Goal: Transaction & Acquisition: Book appointment/travel/reservation

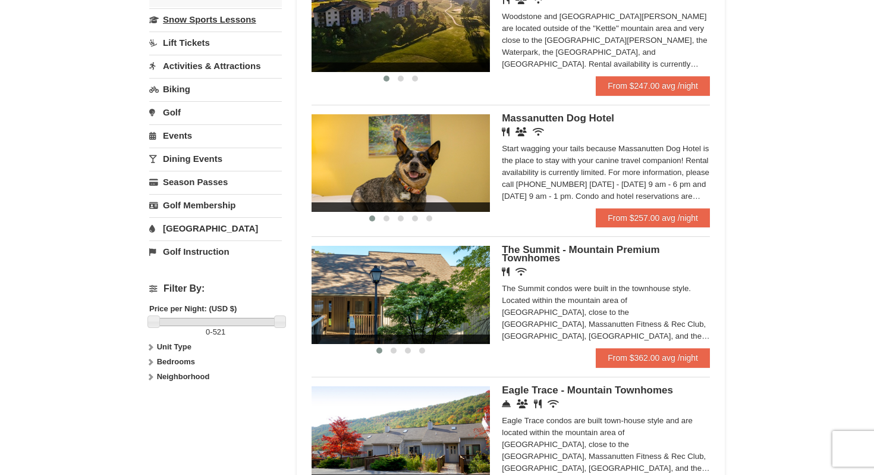
scroll to position [322, 0]
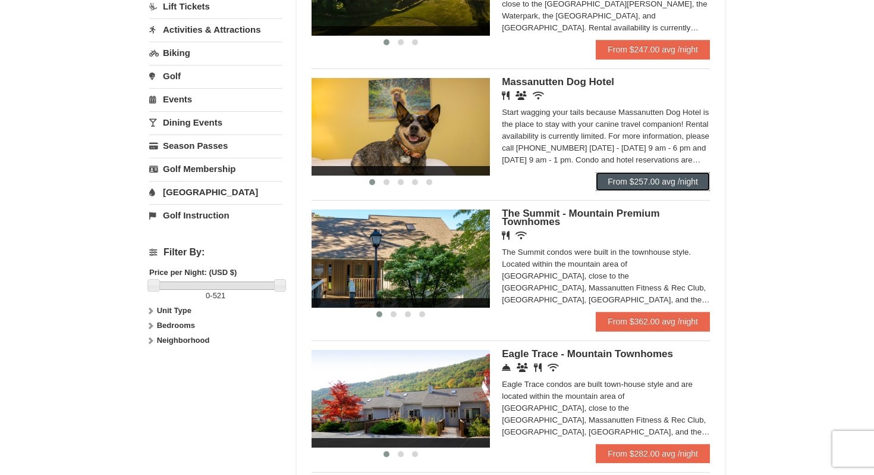
click at [614, 182] on link "From $257.00 avg /night" at bounding box center [653, 181] width 114 height 19
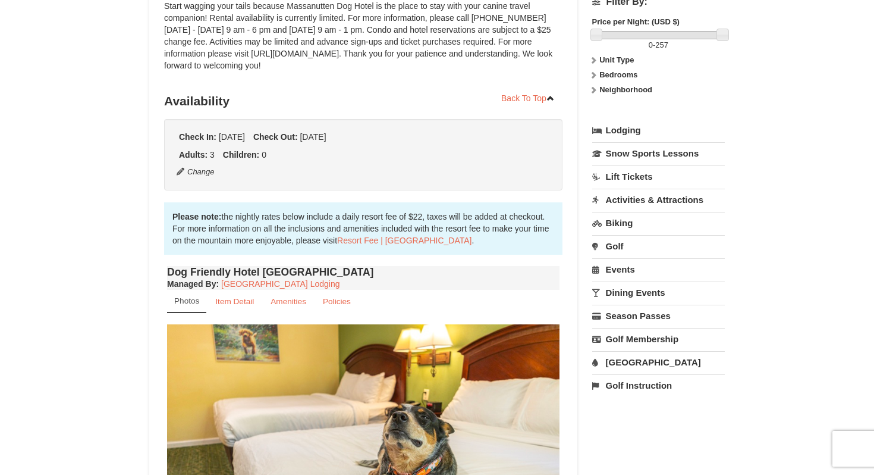
scroll to position [391, 0]
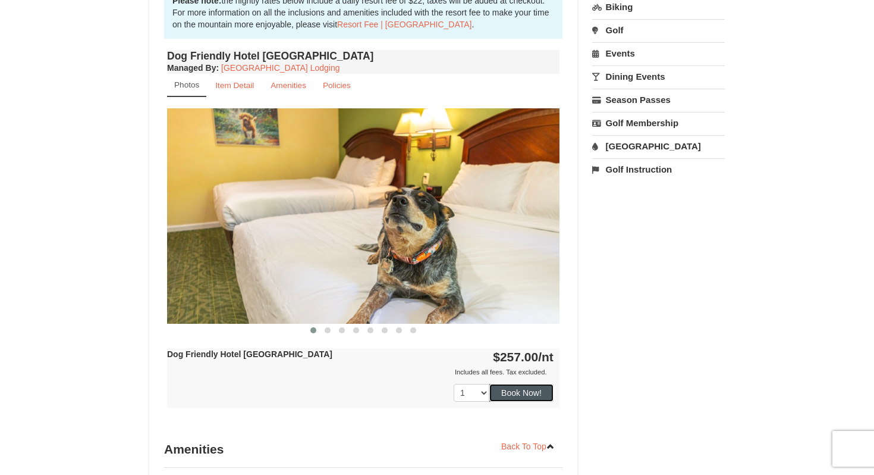
click at [522, 393] on button "Book Now!" at bounding box center [522, 393] width 64 height 18
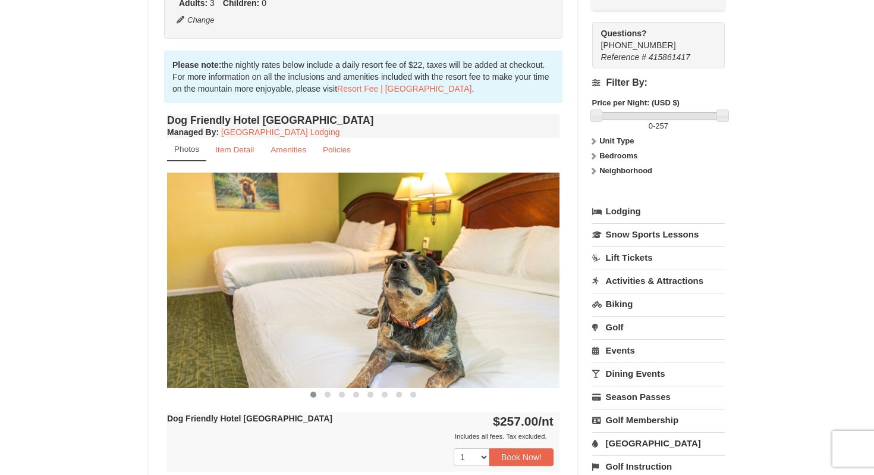
scroll to position [404, 0]
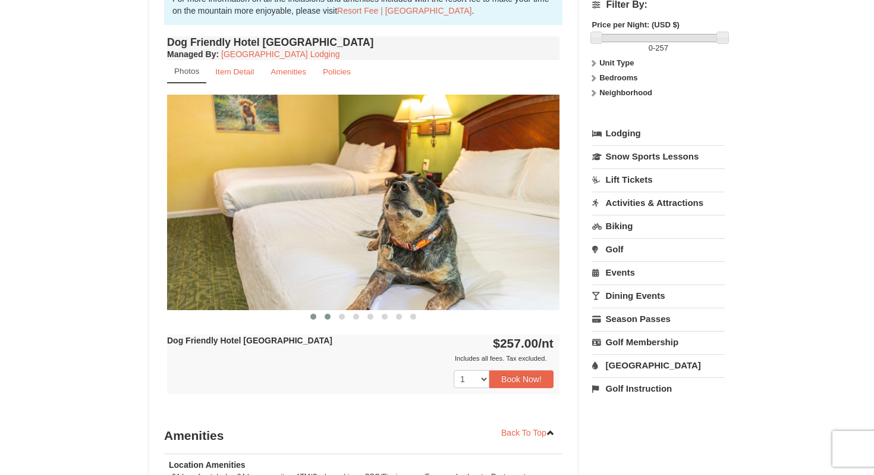
click at [328, 318] on span at bounding box center [328, 316] width 6 height 6
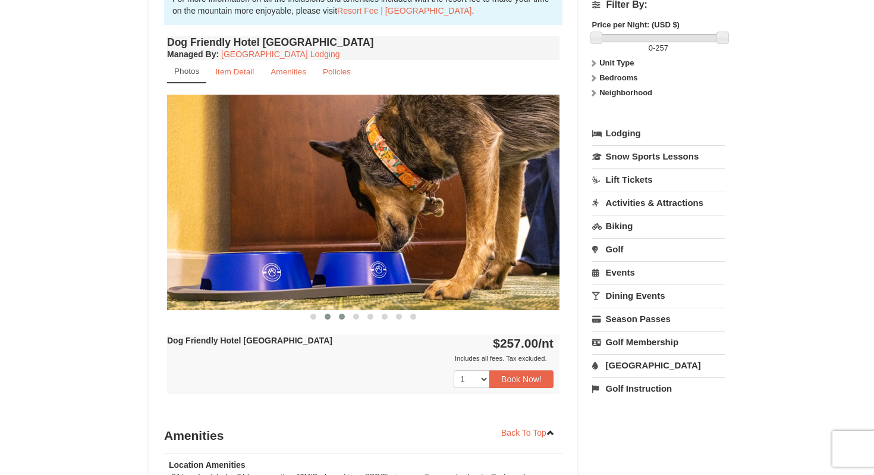
click at [344, 318] on span at bounding box center [342, 316] width 6 height 6
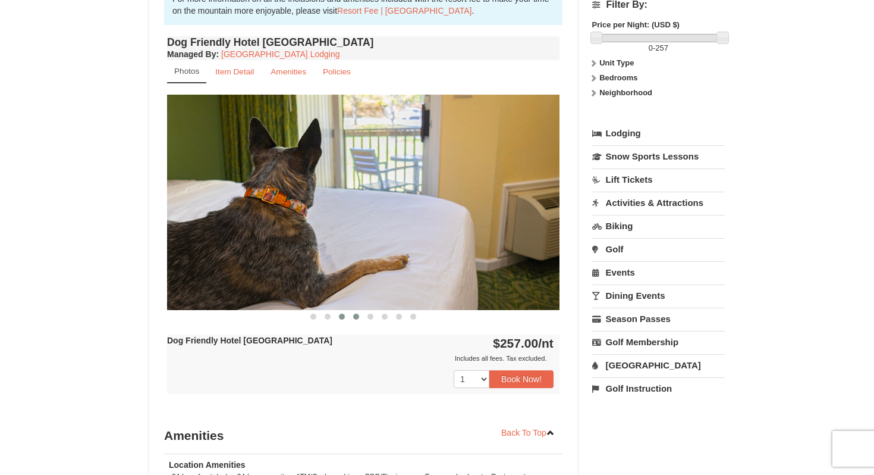
click at [360, 318] on button at bounding box center [356, 317] width 14 height 12
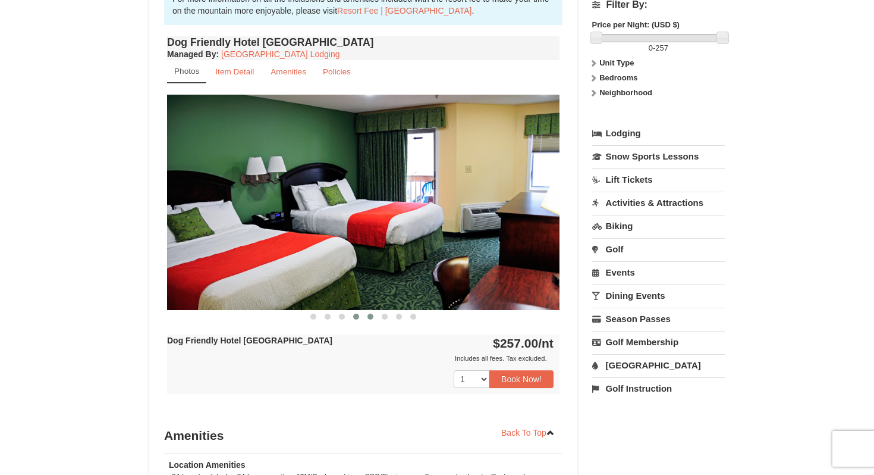
click at [371, 318] on span at bounding box center [371, 316] width 6 height 6
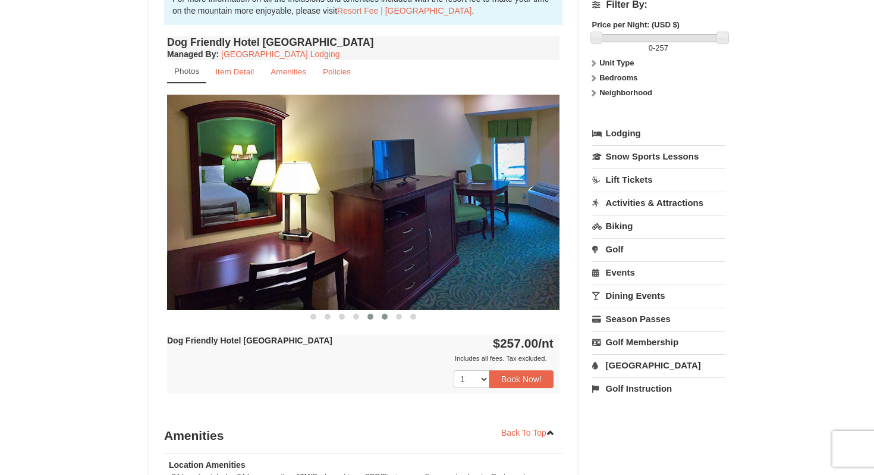
click at [385, 318] on span at bounding box center [385, 316] width 6 height 6
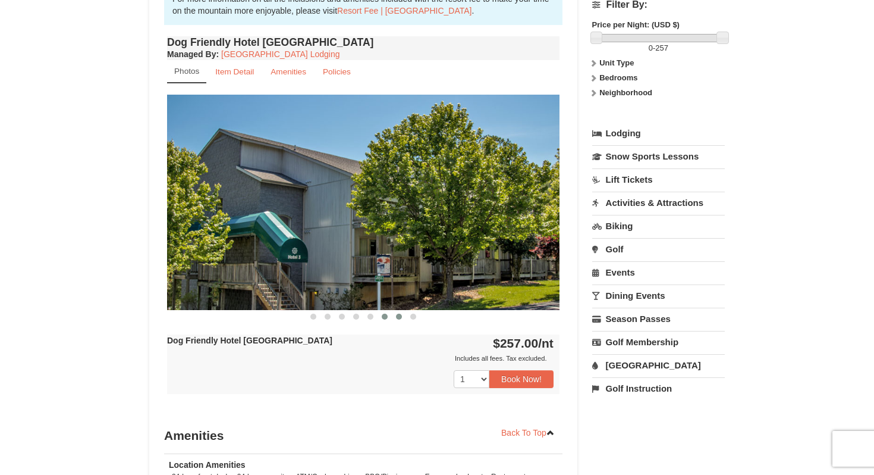
click at [402, 318] on button at bounding box center [399, 317] width 14 height 12
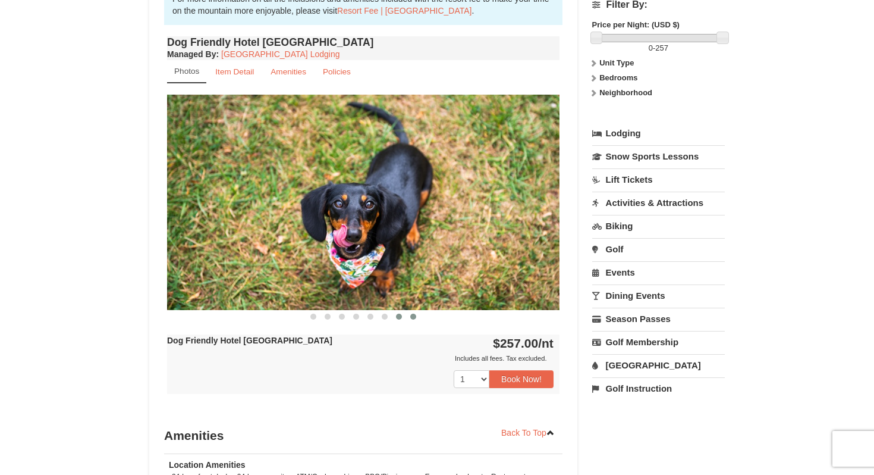
click at [417, 318] on button at bounding box center [413, 317] width 14 height 12
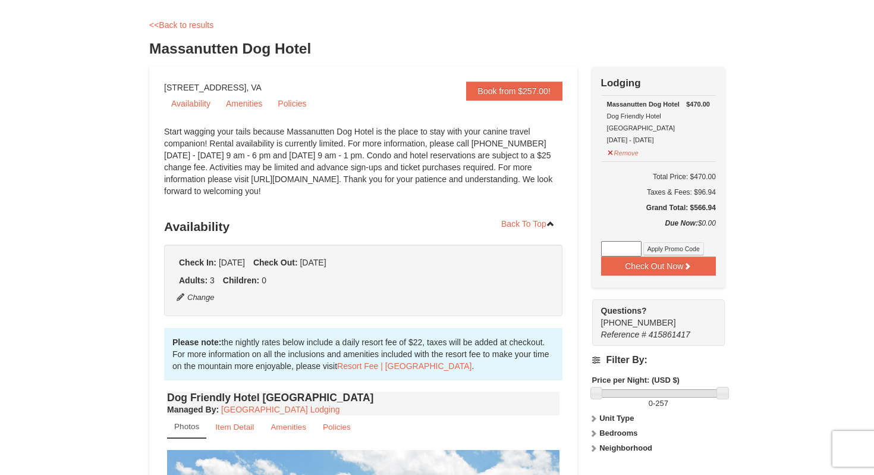
scroll to position [0, 0]
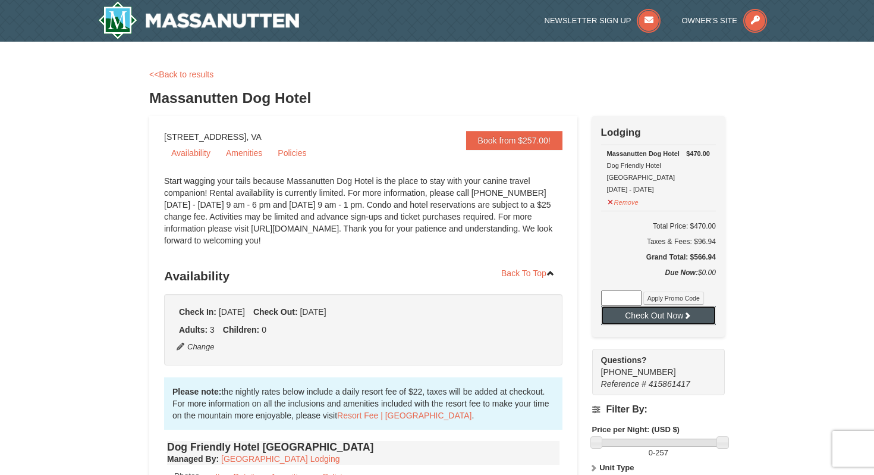
click at [620, 306] on button "Check Out Now" at bounding box center [658, 315] width 115 height 19
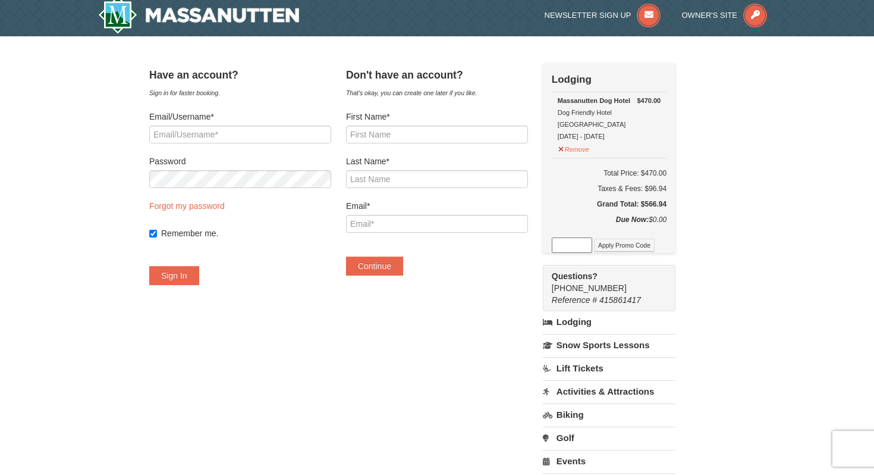
scroll to position [4, 0]
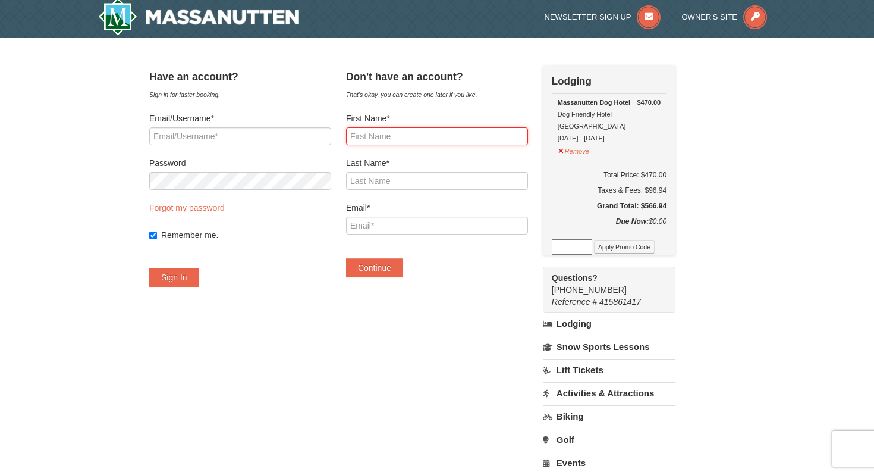
click at [409, 143] on input "First Name*" at bounding box center [437, 136] width 182 height 18
type input "Todd"
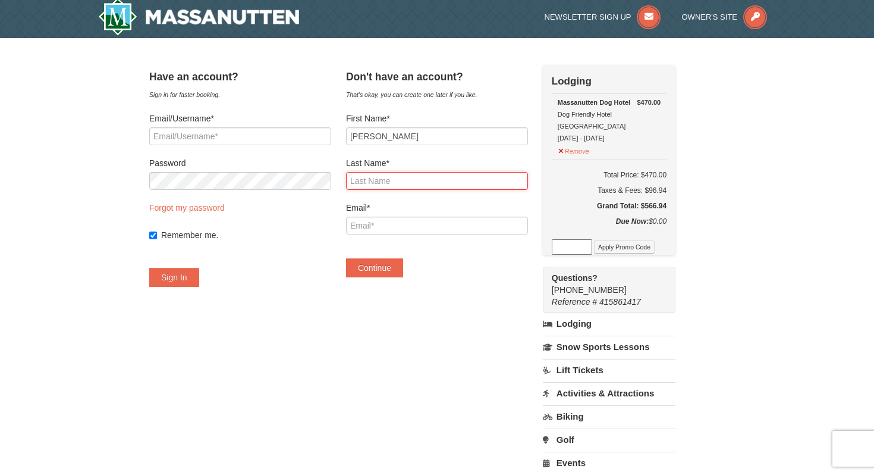
click at [427, 176] on input "Last Name*" at bounding box center [437, 181] width 182 height 18
type input "Walderman"
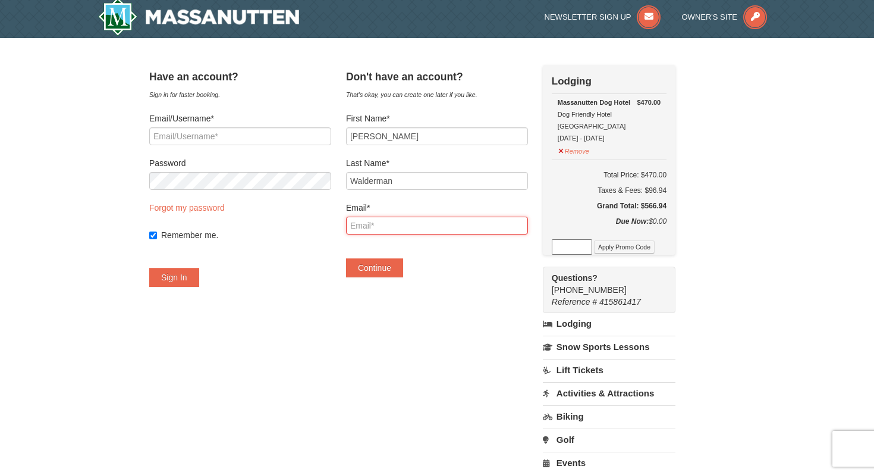
click at [396, 226] on input "Email*" at bounding box center [437, 226] width 182 height 18
type input "toddwalderman@pm.me"
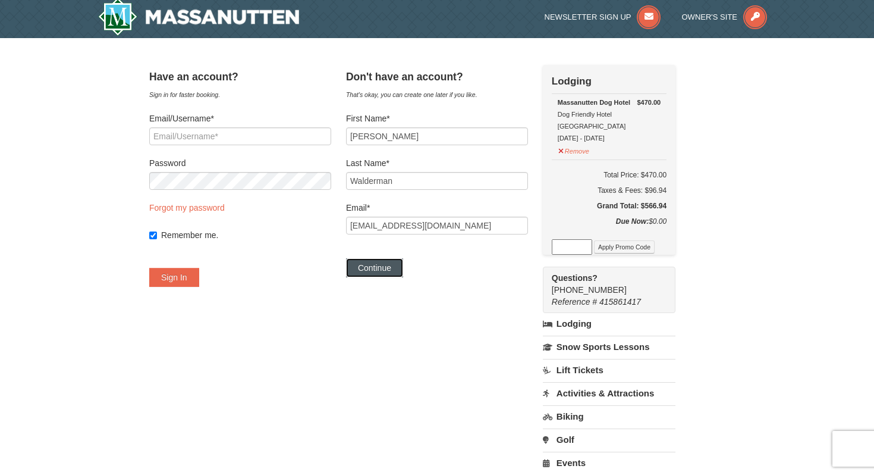
click at [395, 275] on button "Continue" at bounding box center [374, 267] width 57 height 19
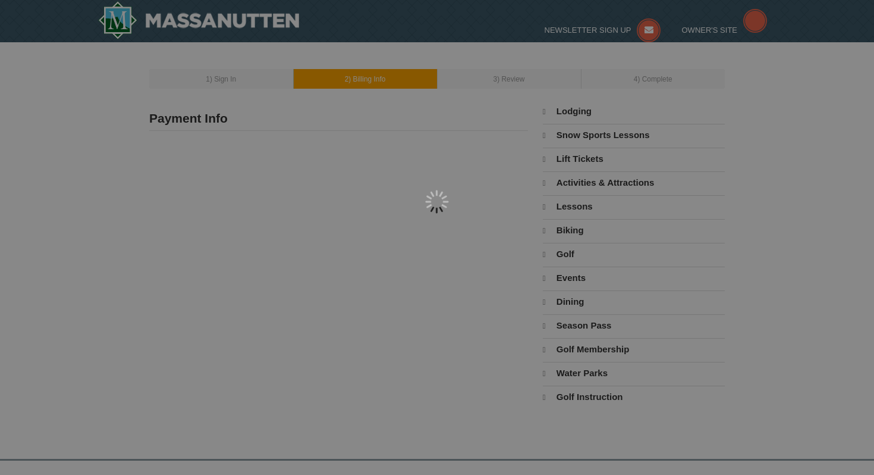
type input "Todd Walderman"
type input "toddwalderman@pm.me"
select select "9"
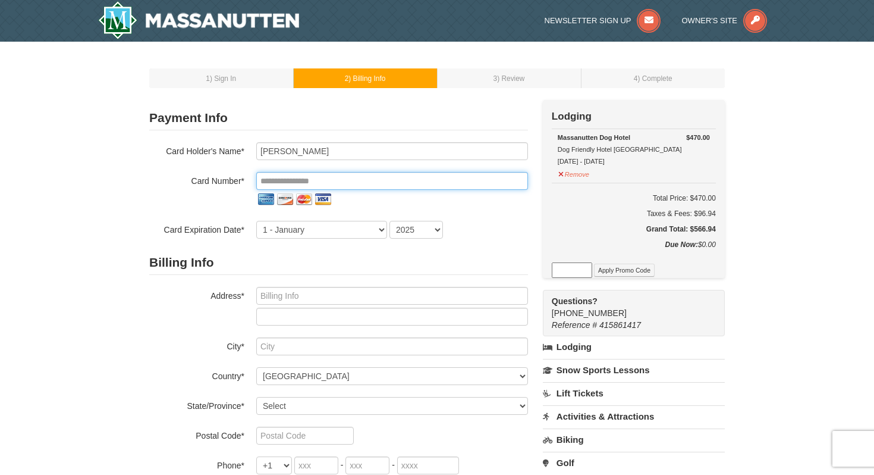
click at [340, 181] on input "tel" at bounding box center [392, 181] width 272 height 18
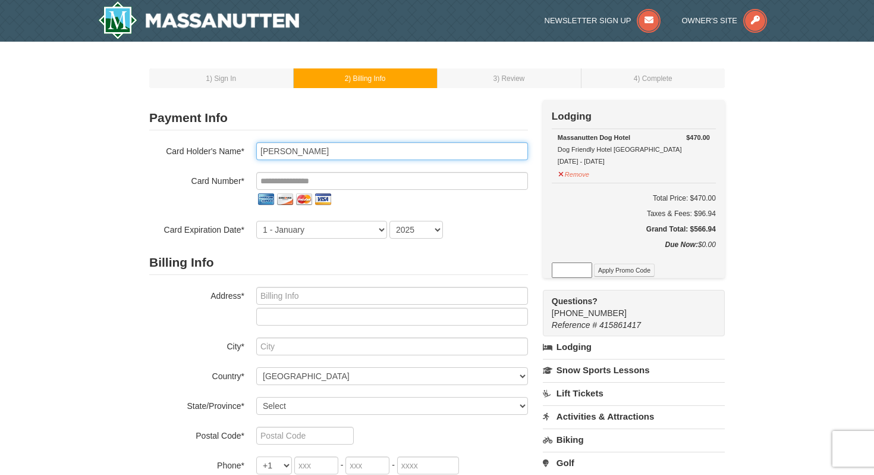
type input "Sarah Walderman"
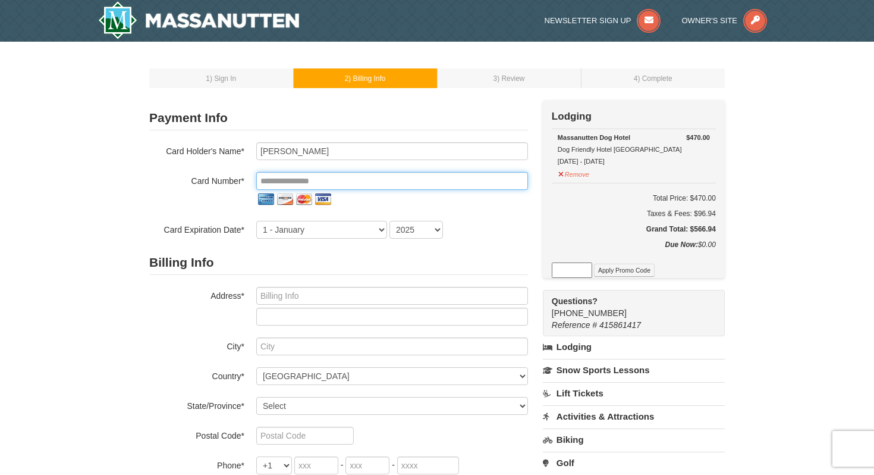
type input "**********"
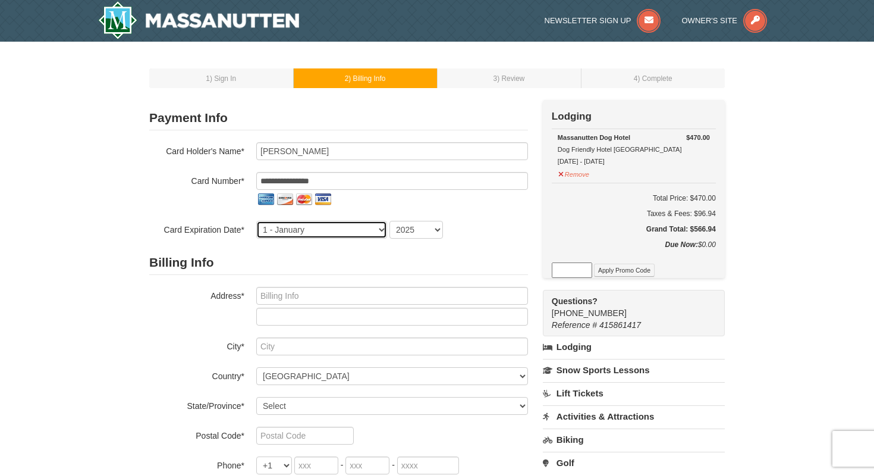
select select "5"
select select "2030"
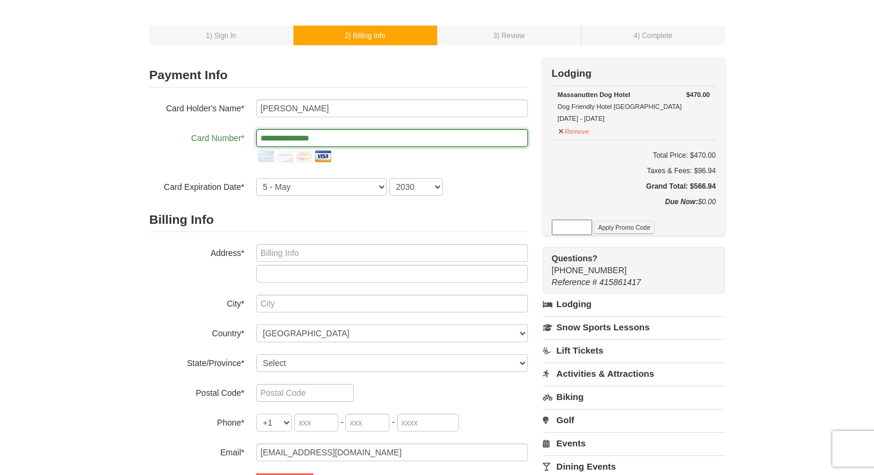
scroll to position [48, 0]
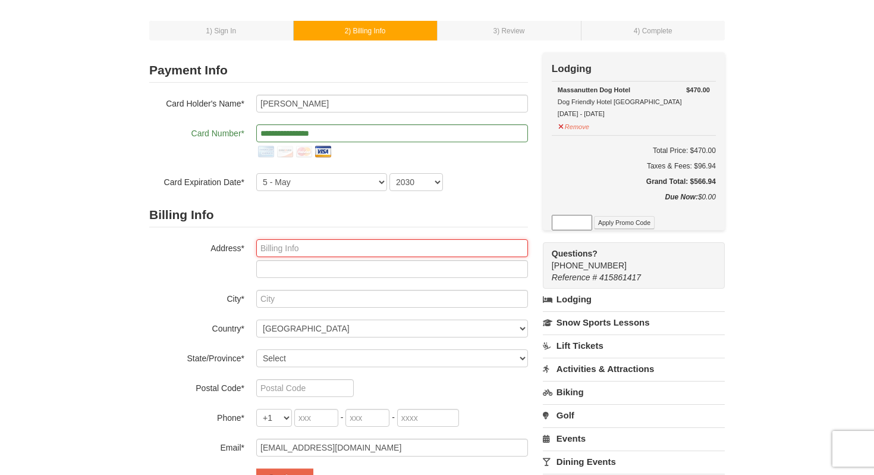
click at [347, 249] on input "text" at bounding box center [392, 248] width 272 height 18
type input "13148 brooktree lane"
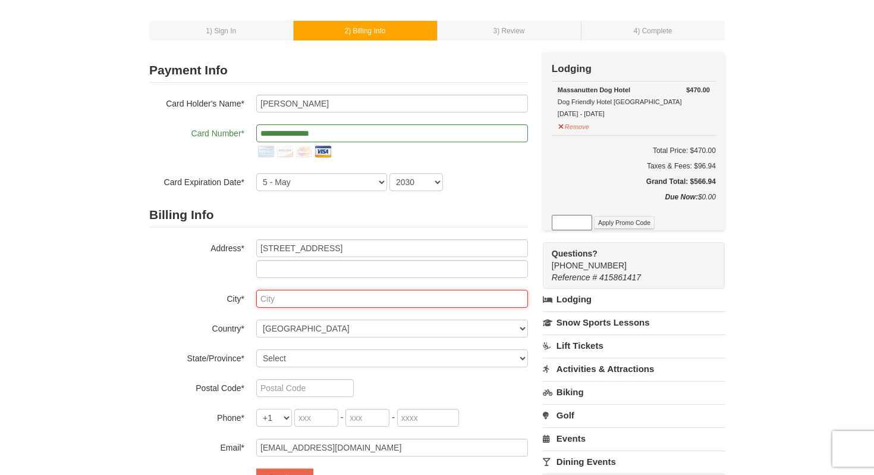
type input "Laurel"
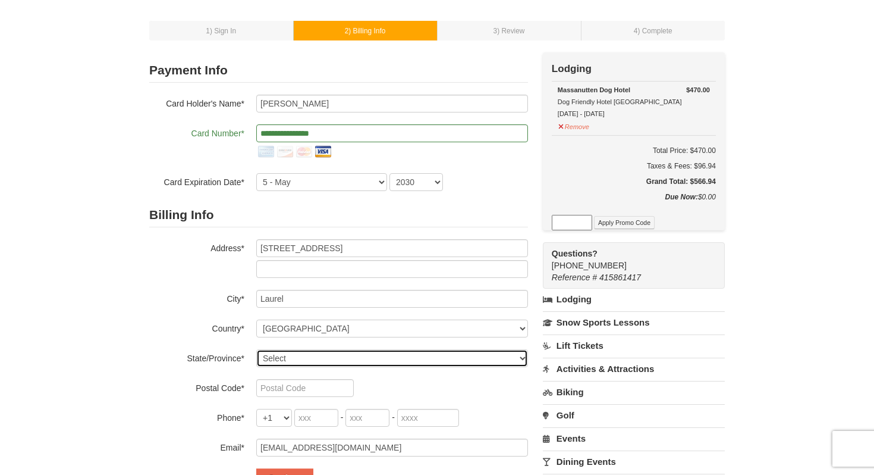
select select "MD"
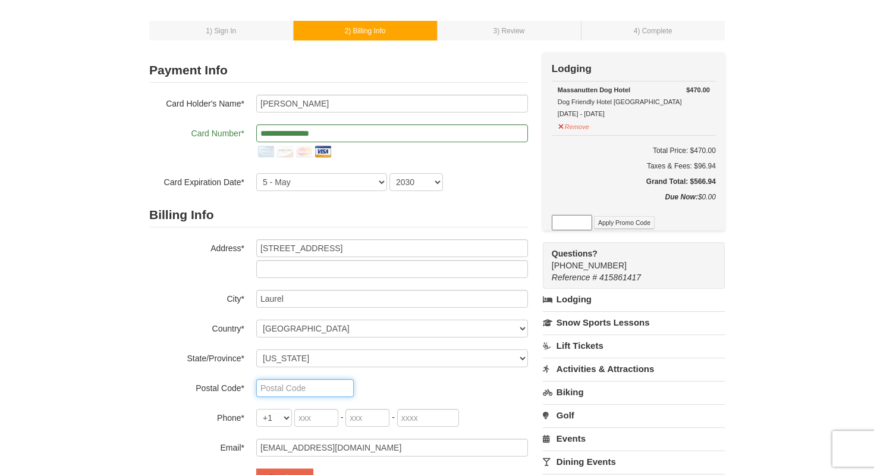
type input "20707"
type input "571"
type input "505"
type input "7052"
type input "sarahwalderman@gmail.com"
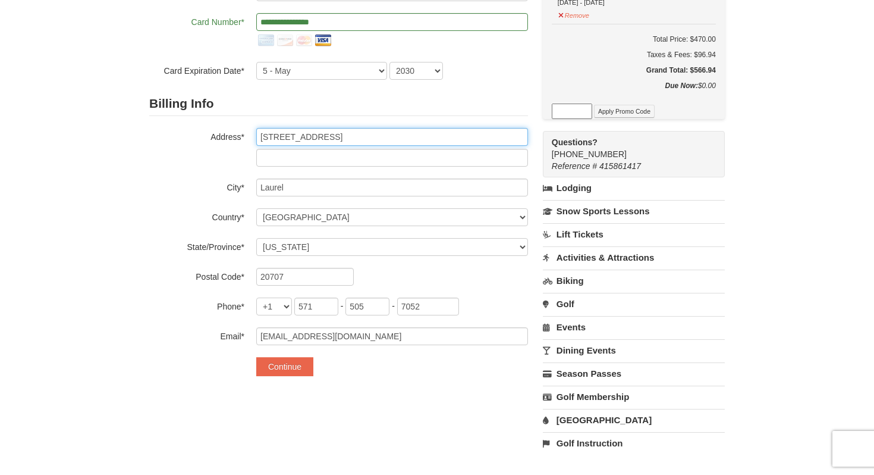
scroll to position [158, 0]
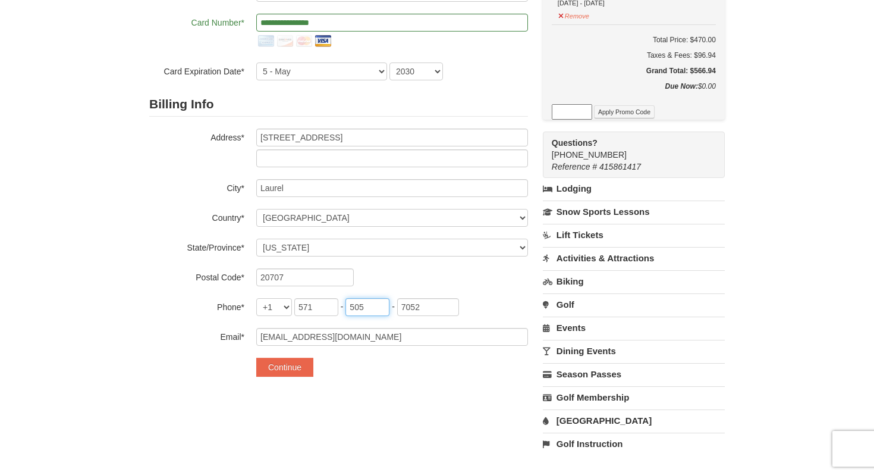
drag, startPoint x: 369, startPoint y: 309, endPoint x: 342, endPoint y: 309, distance: 27.4
click at [342, 309] on span "571 - 505 - 7052" at bounding box center [376, 307] width 165 height 10
type input "899"
drag, startPoint x: 434, startPoint y: 307, endPoint x: 385, endPoint y: 307, distance: 48.8
click at [385, 307] on span "571 - 899 - 7052" at bounding box center [376, 307] width 165 height 10
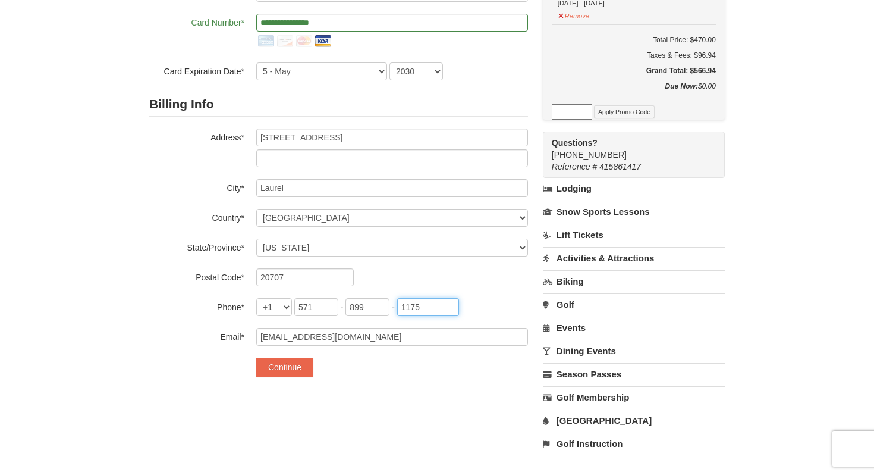
type input "1175"
click at [353, 360] on div "Continue" at bounding box center [392, 366] width 272 height 19
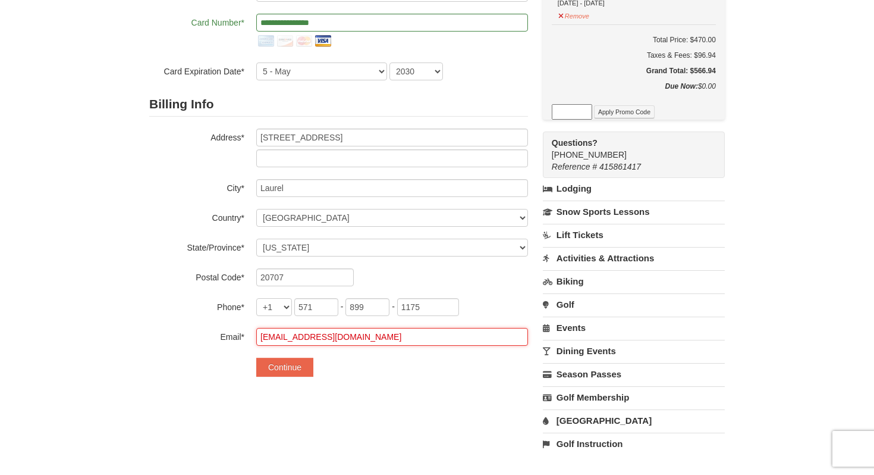
drag, startPoint x: 373, startPoint y: 337, endPoint x: 252, endPoint y: 337, distance: 121.3
click at [252, 337] on div "Email* sarahwalderman@gmail.com" at bounding box center [338, 337] width 379 height 18
type input "[EMAIL_ADDRESS][DOMAIN_NAME]"
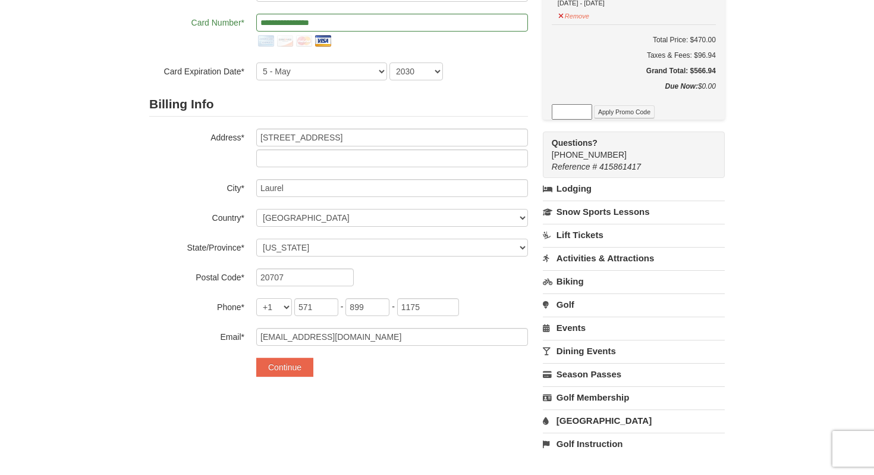
click at [367, 388] on div "**********" at bounding box center [338, 165] width 379 height 447
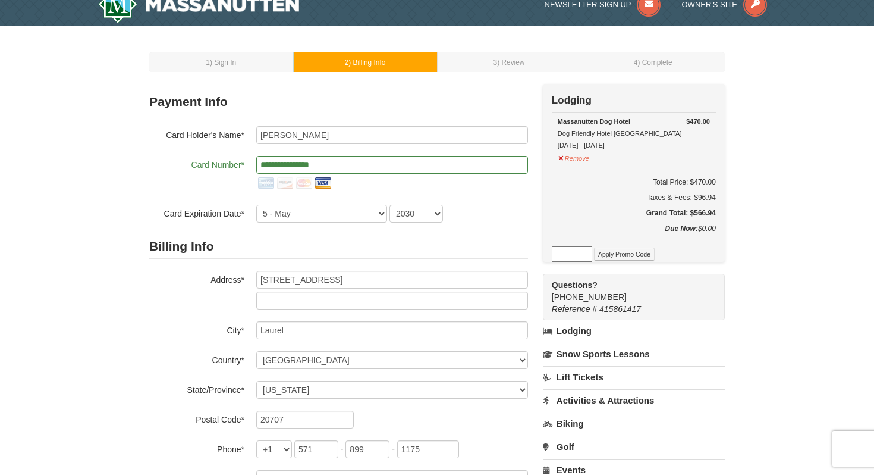
scroll to position [15, 0]
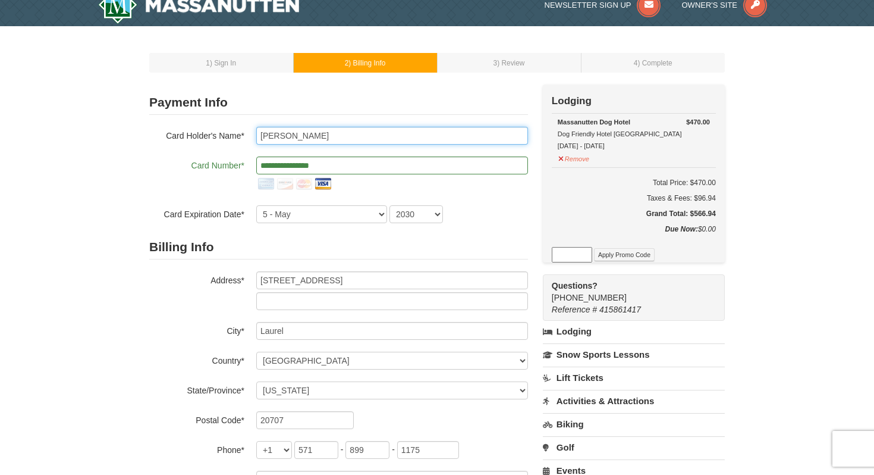
drag, startPoint x: 283, startPoint y: 140, endPoint x: 255, endPoint y: 140, distance: 28.0
click at [255, 140] on div "Card Holder's Name* Sarah Walderman" at bounding box center [338, 136] width 379 height 18
type input "Todd Walderman"
click at [381, 261] on div "Billing Info Address* 13148 brooktree lane City* Laurel Country* ----- Select -…" at bounding box center [338, 361] width 379 height 253
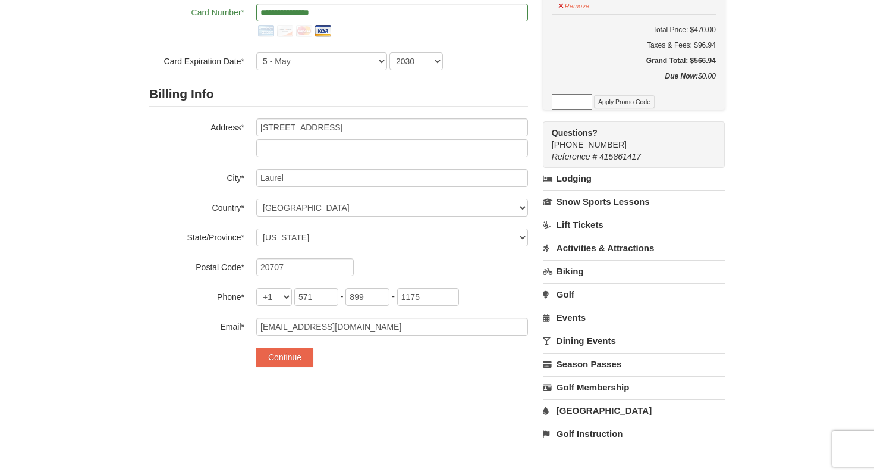
scroll to position [171, 0]
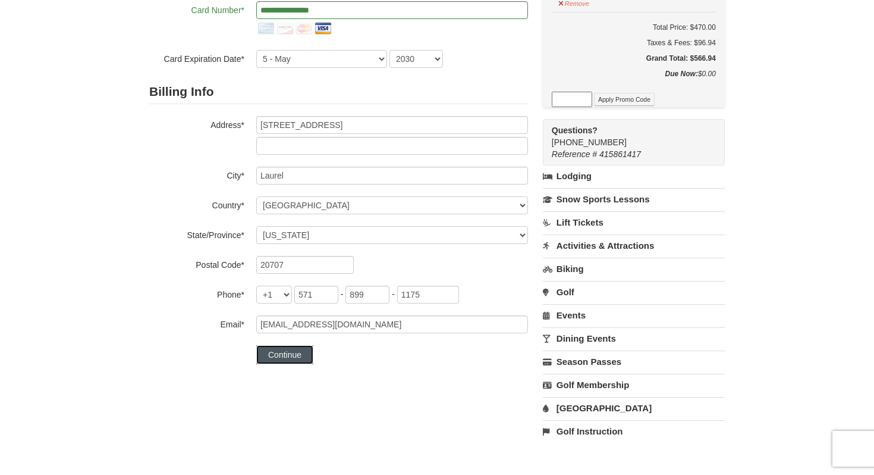
click at [305, 357] on button "Continue" at bounding box center [284, 354] width 57 height 19
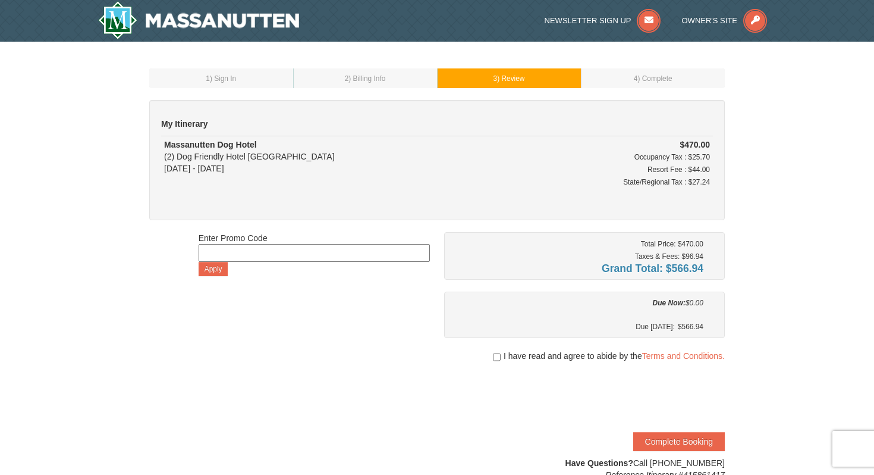
click at [311, 255] on input at bounding box center [314, 253] width 231 height 18
click at [287, 251] on input at bounding box center [314, 253] width 231 height 18
paste input "GoDukes25"
type input "GoDukes25"
click at [218, 271] on button "Apply" at bounding box center [214, 269] width 30 height 14
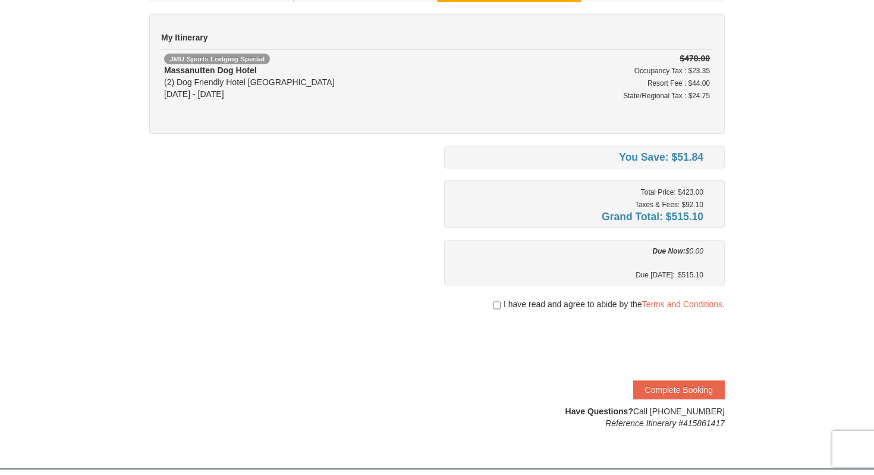
scroll to position [89, 0]
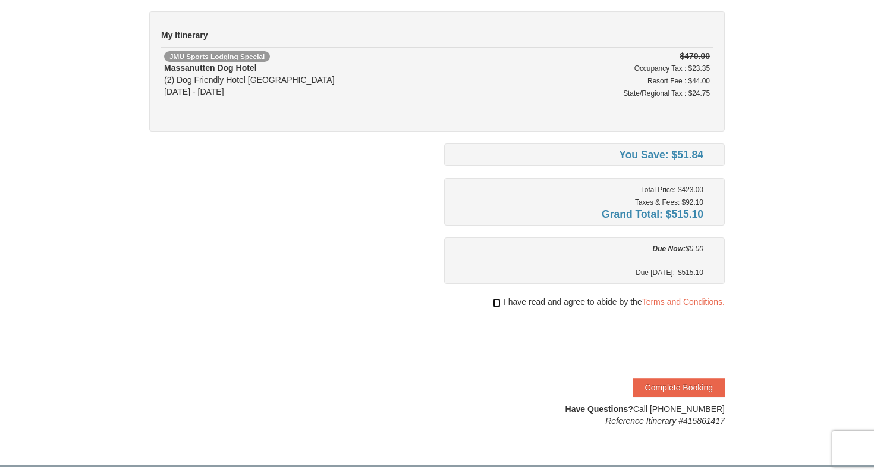
click at [494, 300] on input "checkbox" at bounding box center [497, 303] width 8 height 10
checkbox input "true"
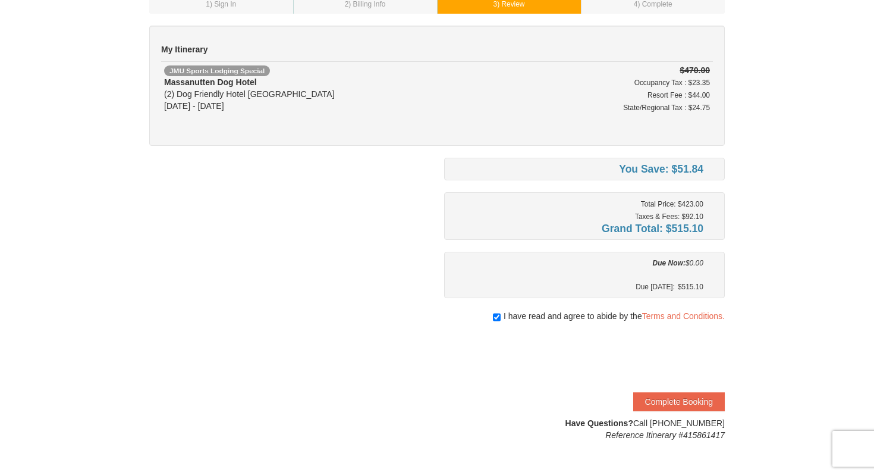
scroll to position [104, 0]
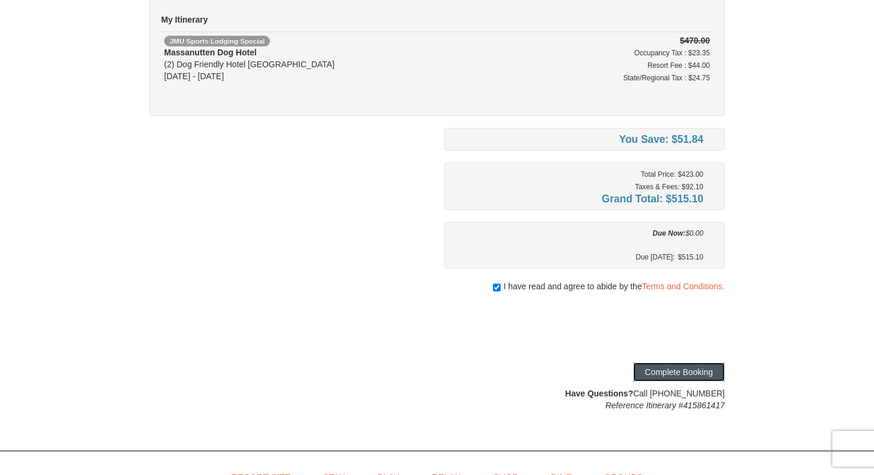
click at [685, 373] on button "Complete Booking" at bounding box center [679, 371] width 92 height 19
